Goal: Task Accomplishment & Management: Use online tool/utility

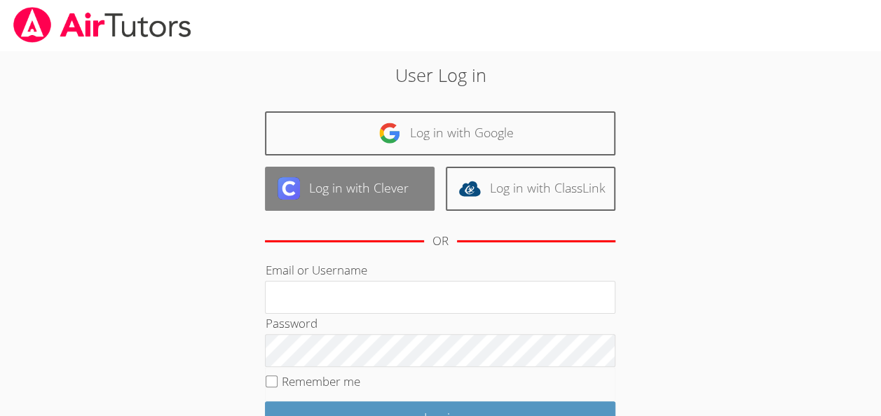
click at [364, 188] on link "Log in with Clever" at bounding box center [350, 189] width 170 height 44
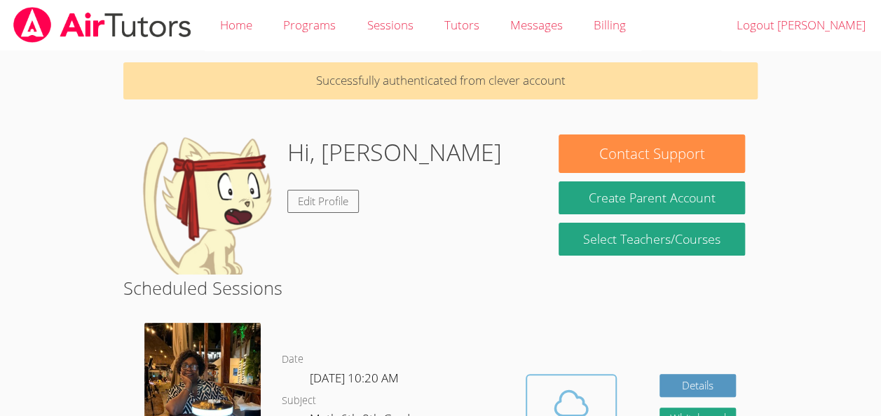
click at [591, 390] on span at bounding box center [570, 403] width 71 height 39
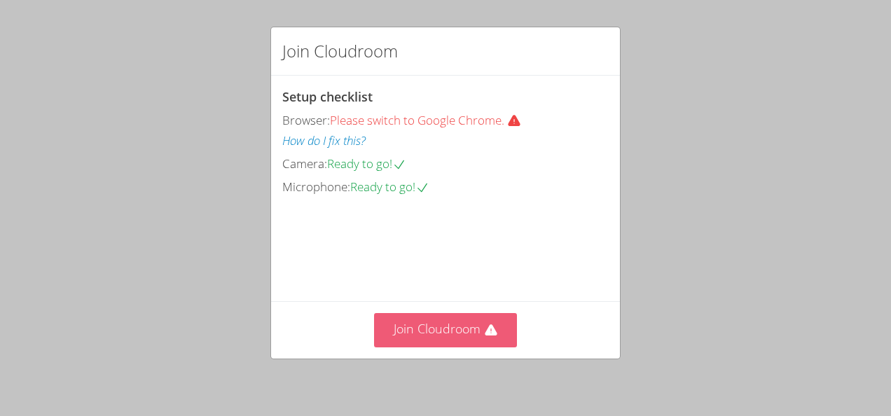
click at [474, 338] on button "Join Cloudroom" at bounding box center [446, 330] width 144 height 34
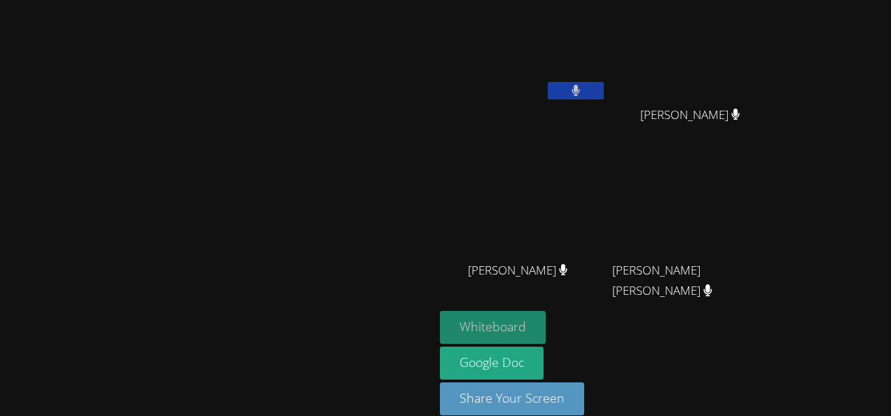
click at [546, 329] on button "Whiteboard" at bounding box center [493, 327] width 106 height 33
click at [604, 90] on button at bounding box center [576, 91] width 56 height 18
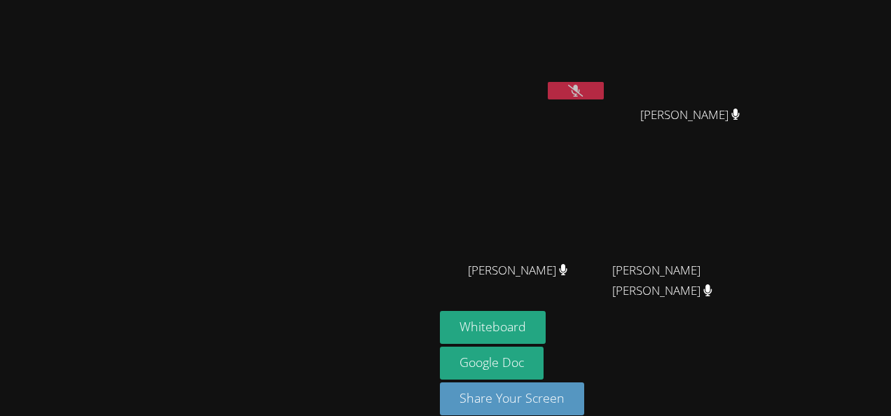
click at [604, 91] on button at bounding box center [576, 91] width 56 height 18
click at [604, 83] on button at bounding box center [576, 91] width 56 height 18
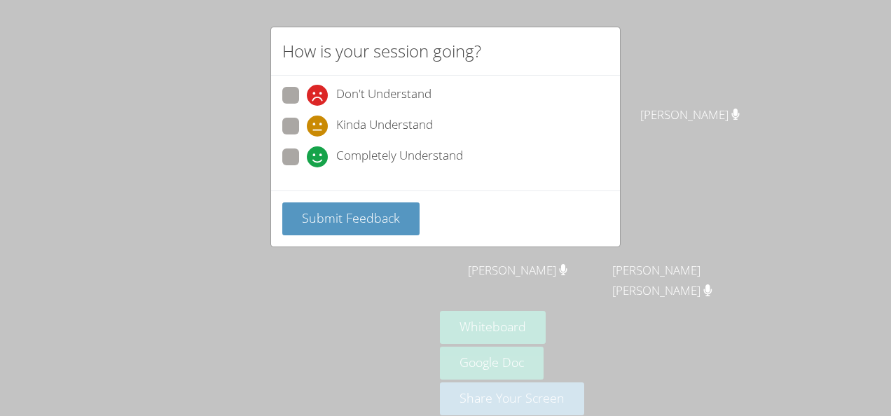
click at [363, 163] on span "Completely Understand" at bounding box center [399, 156] width 127 height 21
click at [319, 160] on input "Completely Understand" at bounding box center [313, 155] width 12 height 12
radio input "true"
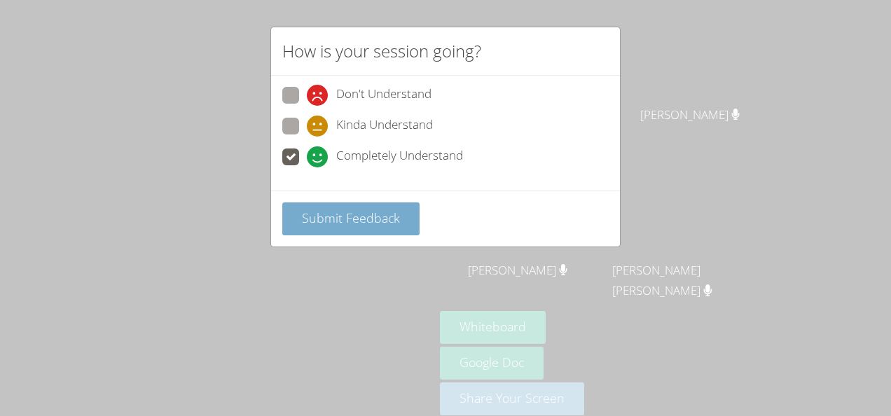
click at [365, 218] on span "Submit Feedback" at bounding box center [351, 218] width 98 height 17
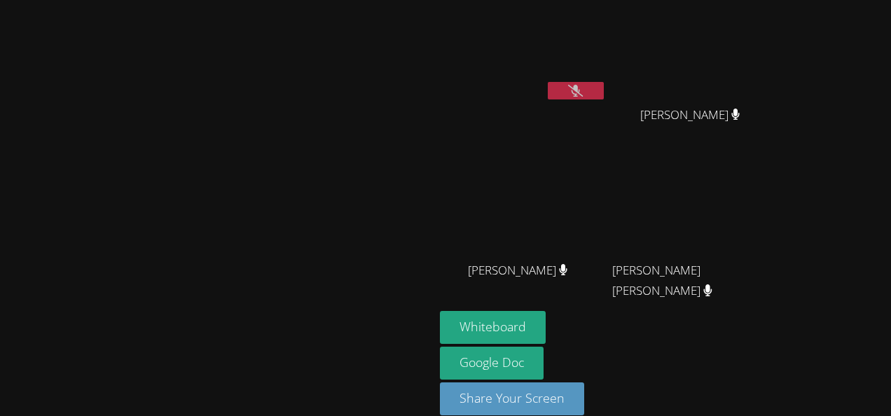
click at [604, 303] on div "Juliana Tula-Hernandez" at bounding box center [523, 283] width 167 height 56
